Goal: Find specific page/section: Find specific page/section

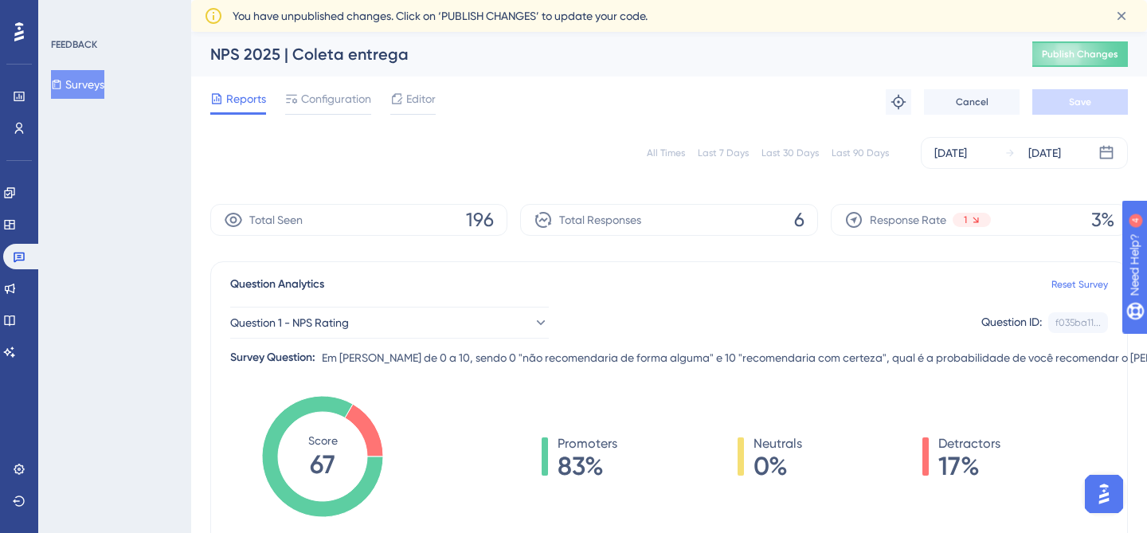
click at [19, 111] on div "Performance Users" at bounding box center [19, 112] width 13 height 57
click at [18, 104] on link at bounding box center [19, 96] width 13 height 25
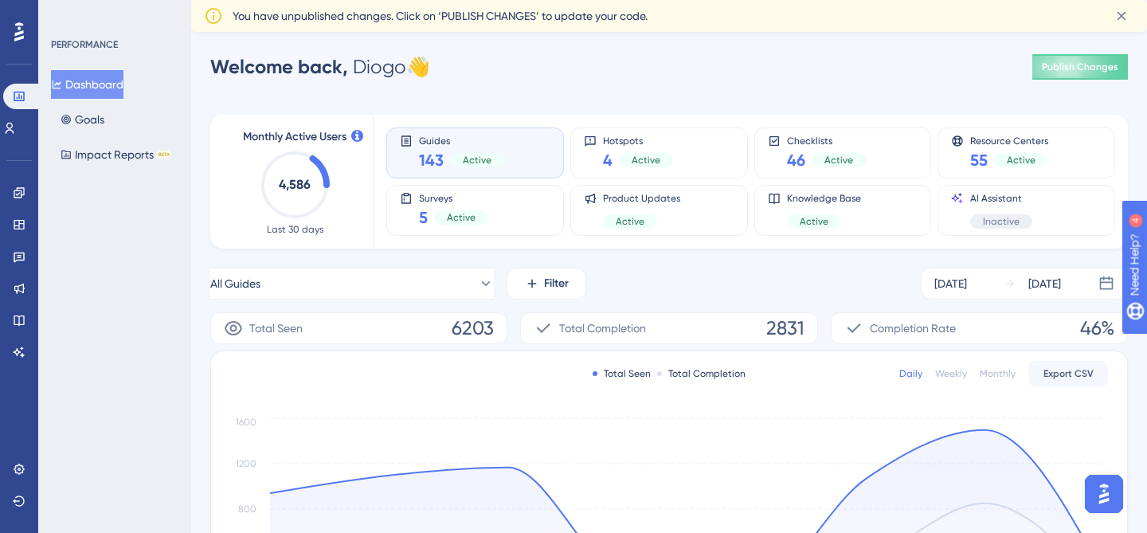
click at [21, 46] on div "Performance Users" at bounding box center [19, 93] width 32 height 96
click at [18, 37] on icon at bounding box center [19, 31] width 10 height 19
click at [16, 124] on icon at bounding box center [9, 128] width 13 height 13
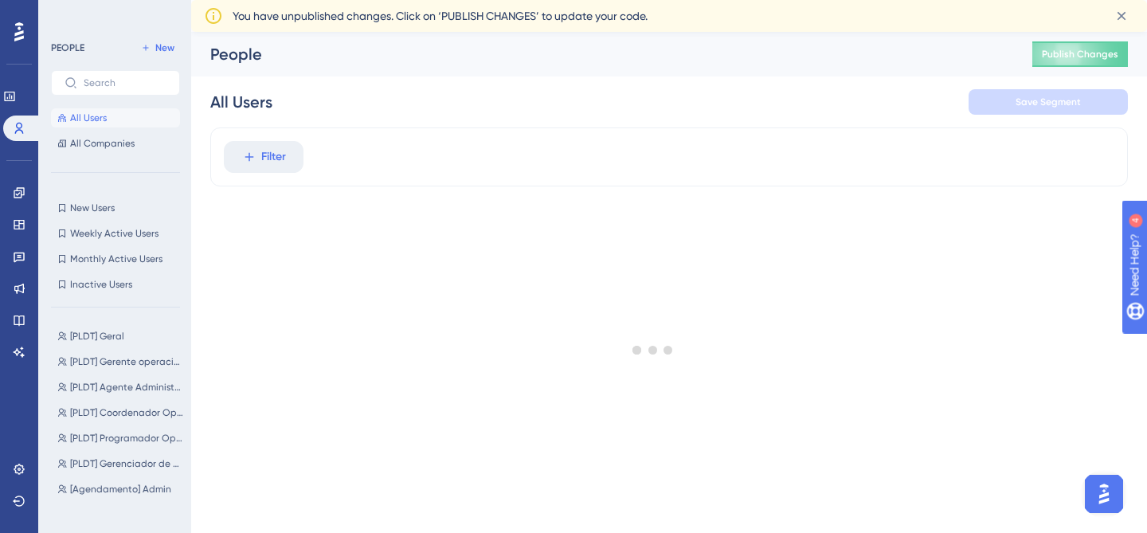
click at [9, 43] on div at bounding box center [18, 31] width 25 height 25
